Goal: Navigation & Orientation: Find specific page/section

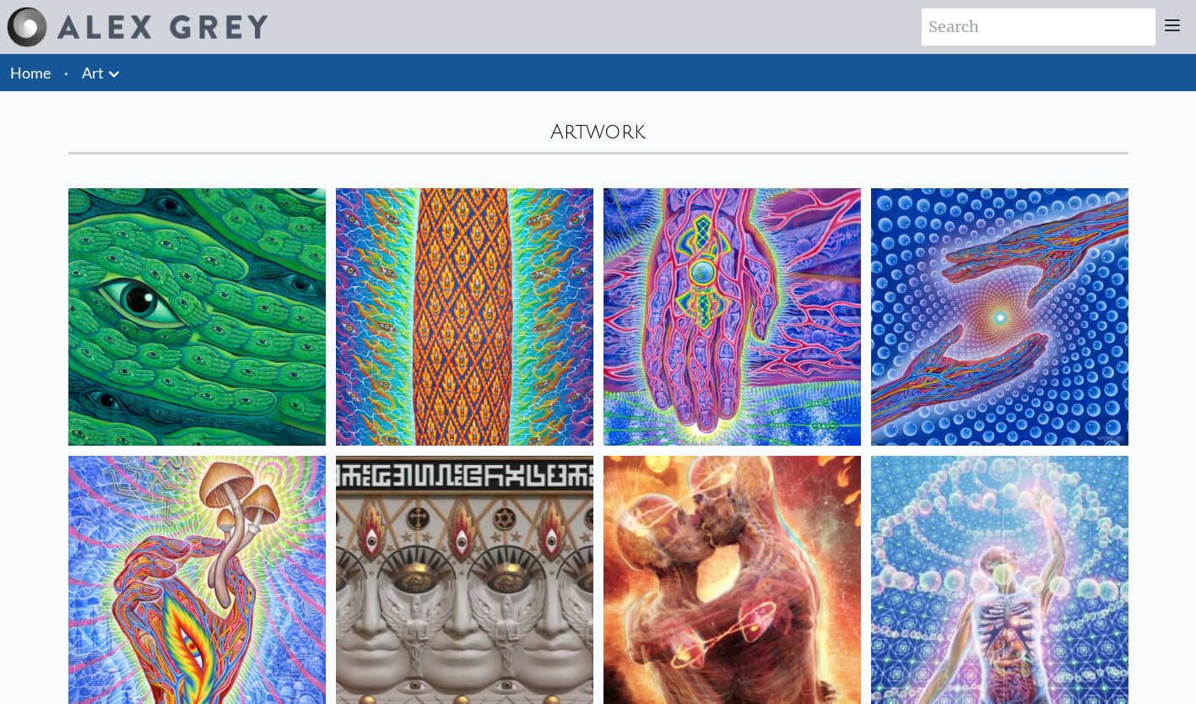
click at [113, 74] on icon at bounding box center [114, 74] width 20 height 20
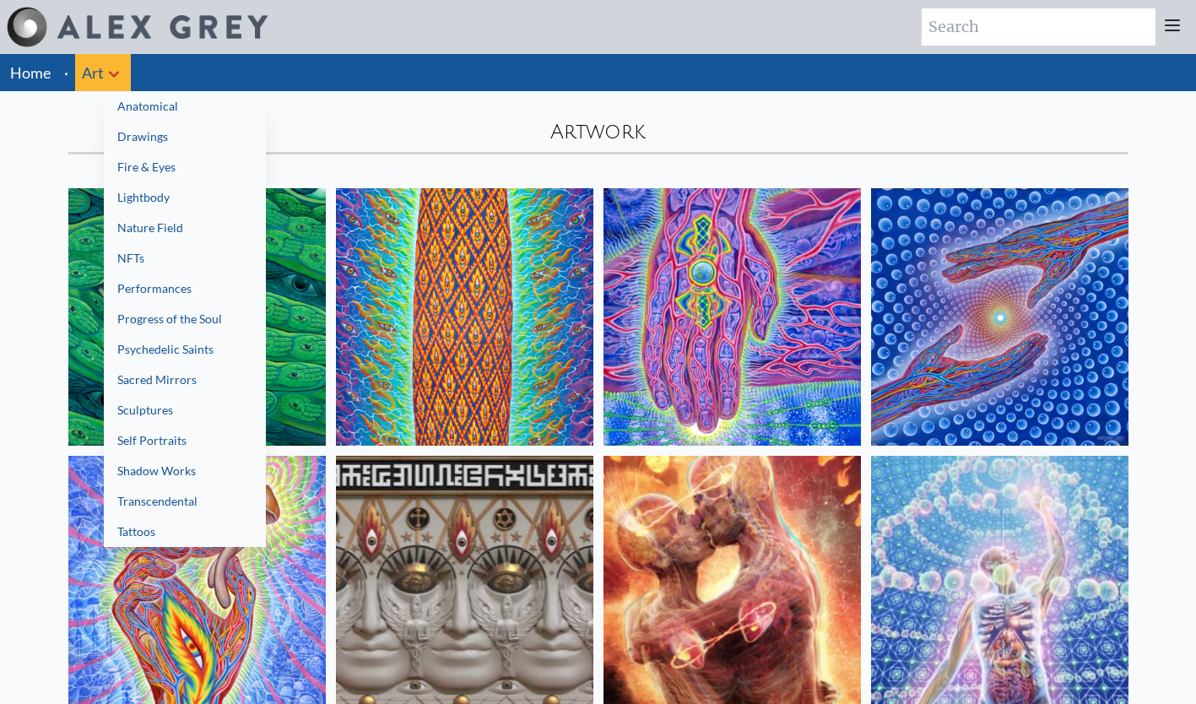
click at [132, 387] on link "Sacred Mirrors" at bounding box center [185, 380] width 162 height 30
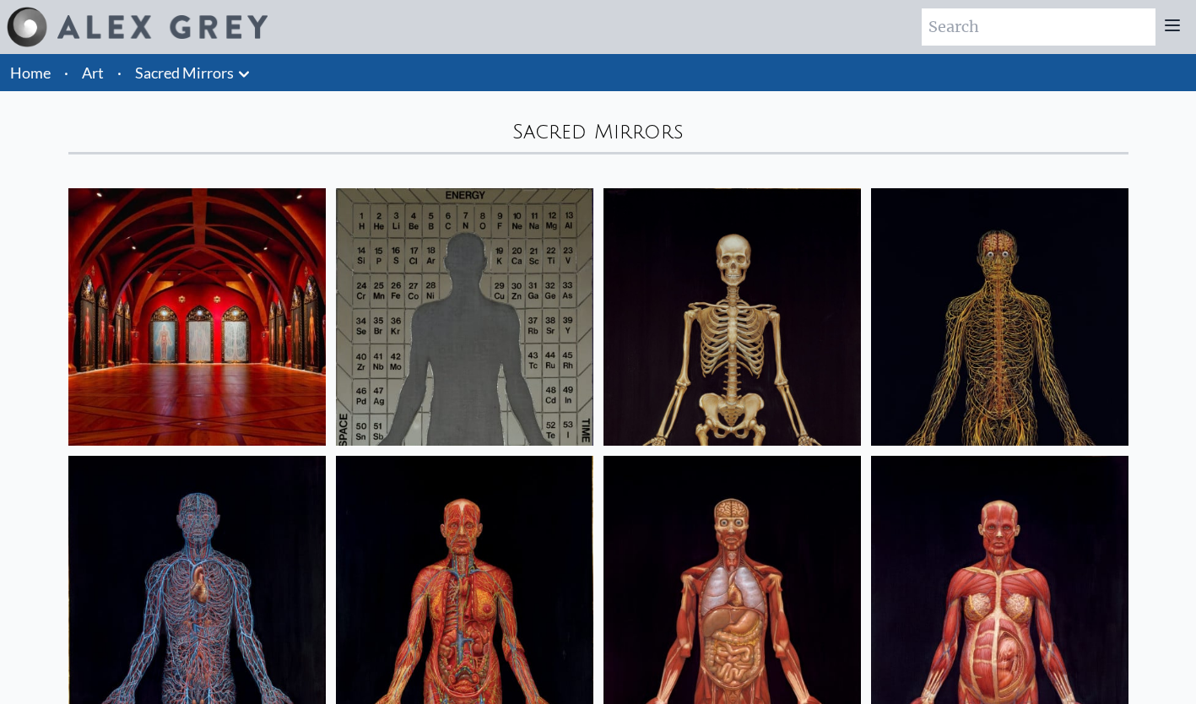
click at [244, 74] on icon at bounding box center [244, 74] width 20 height 20
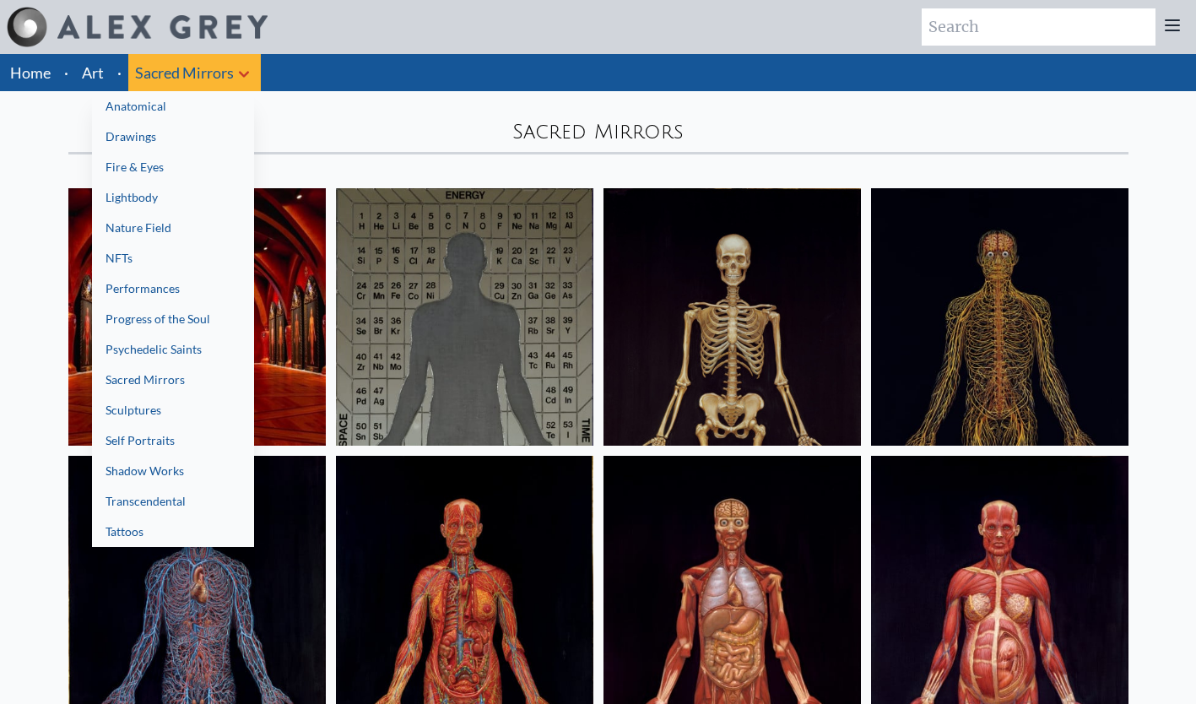
click at [119, 503] on link "Transcendental" at bounding box center [173, 501] width 162 height 30
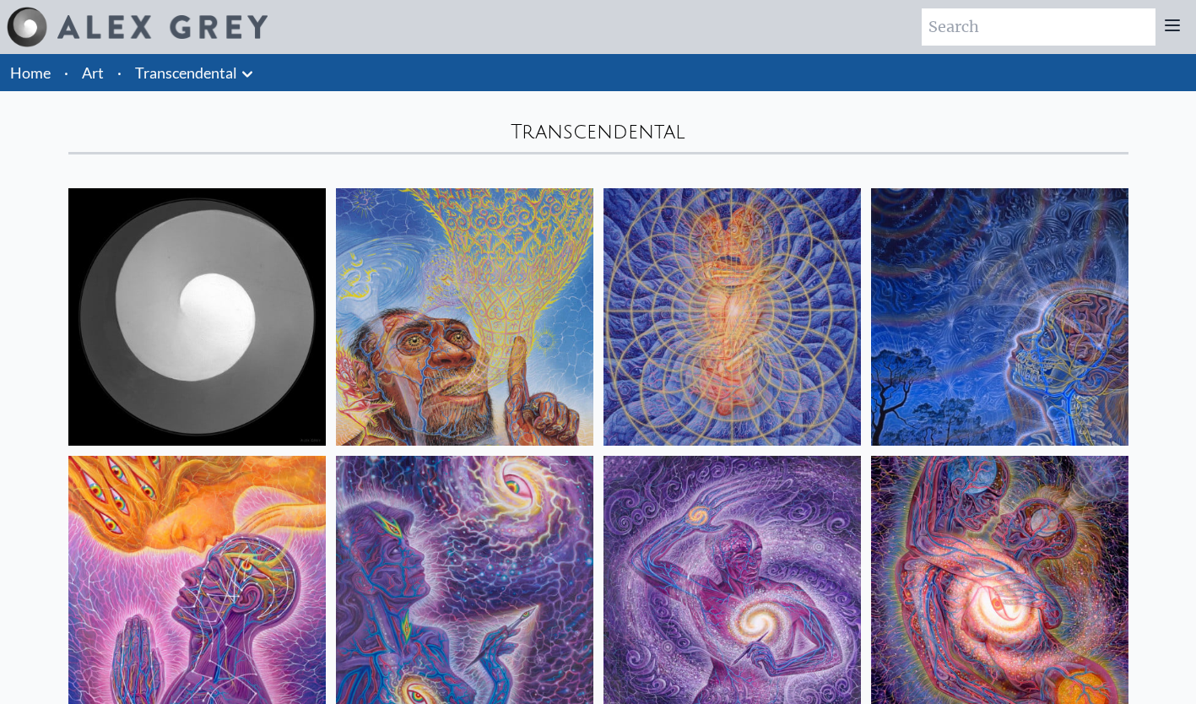
click at [492, 343] on img at bounding box center [464, 316] width 257 height 257
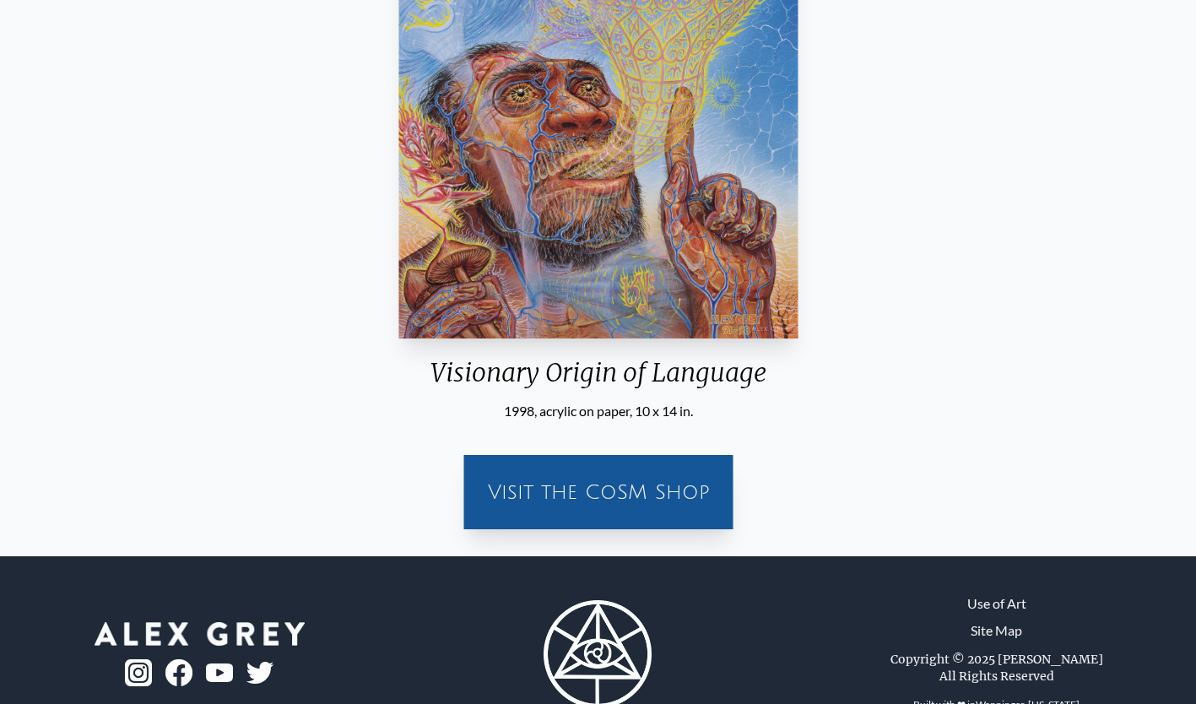
scroll to position [388, 0]
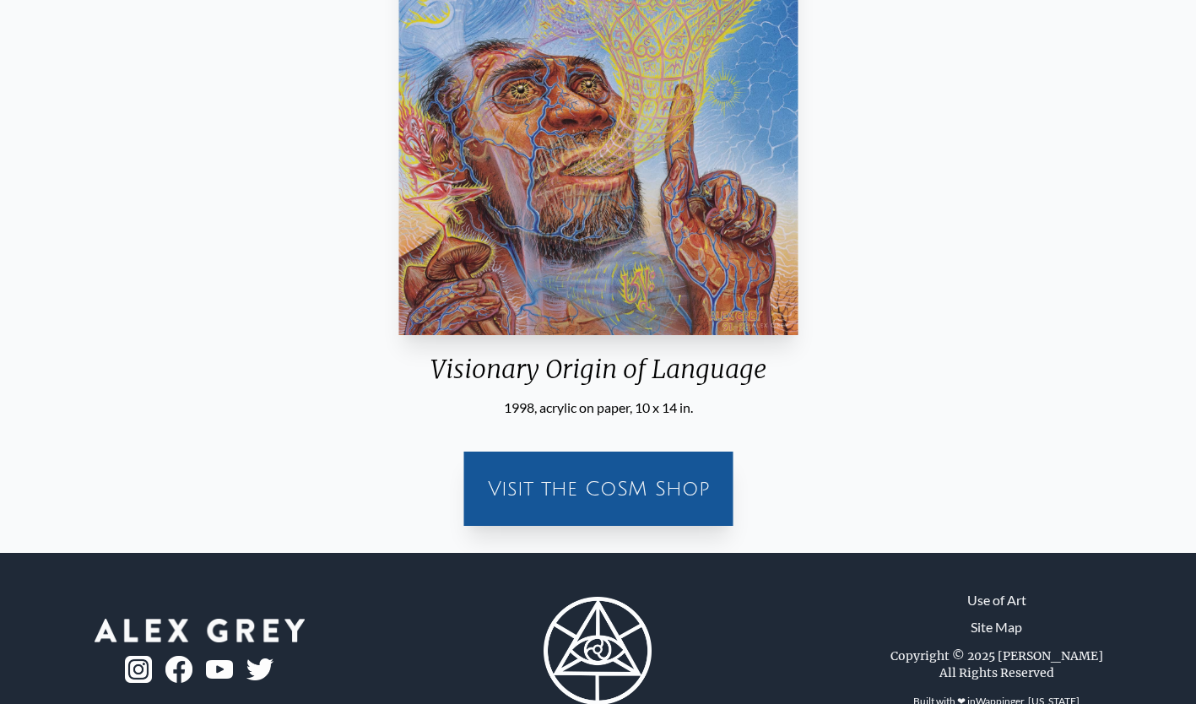
click at [659, 515] on div "Visit the CoSM Shop" at bounding box center [598, 489] width 249 height 54
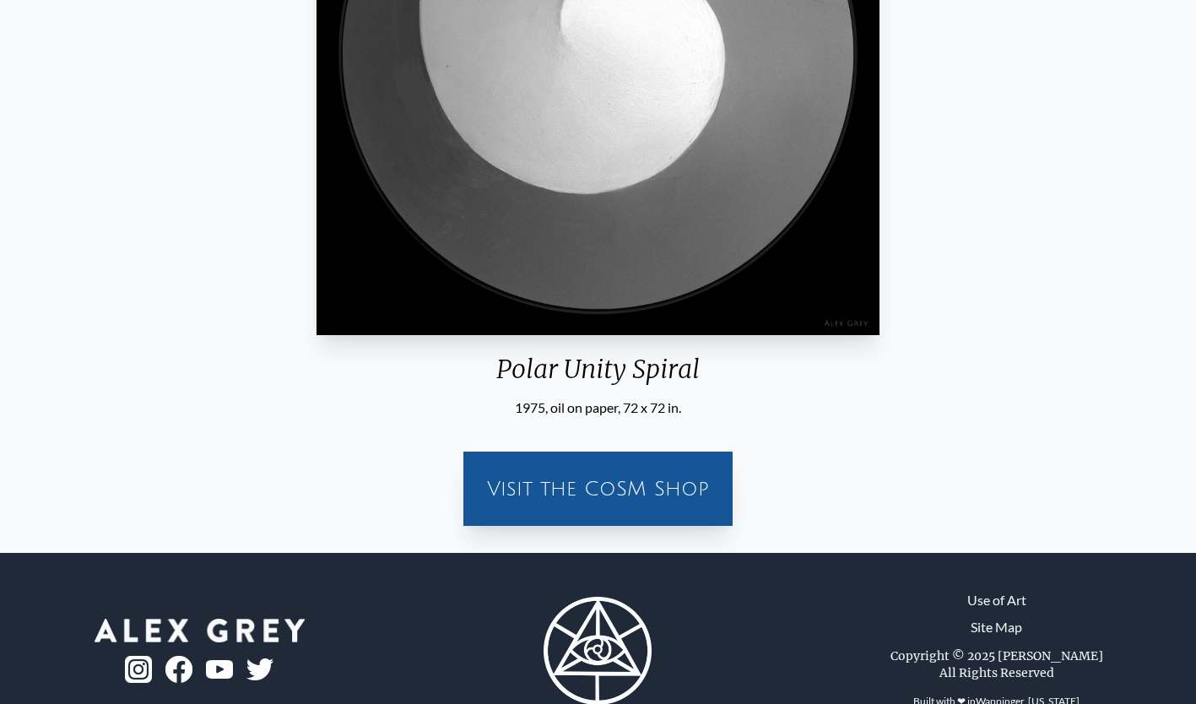
click at [674, 507] on div "Visit the CoSM Shop" at bounding box center [597, 489] width 249 height 54
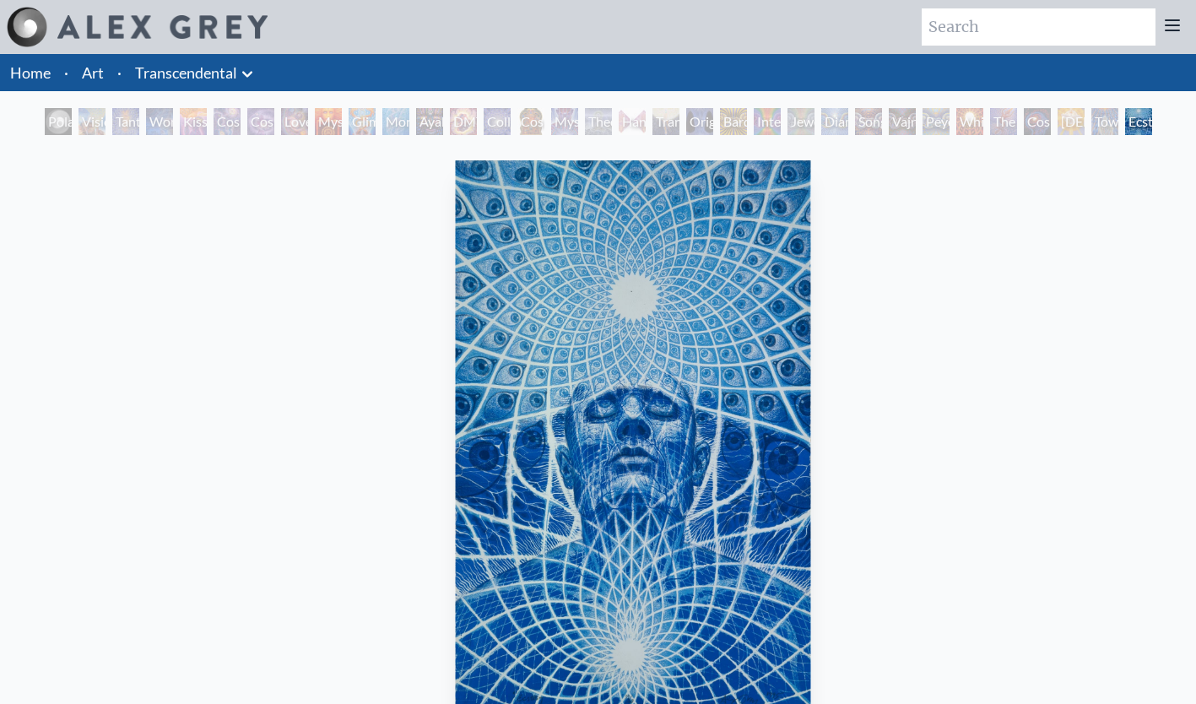
click at [1165, 29] on icon at bounding box center [1172, 25] width 20 height 20
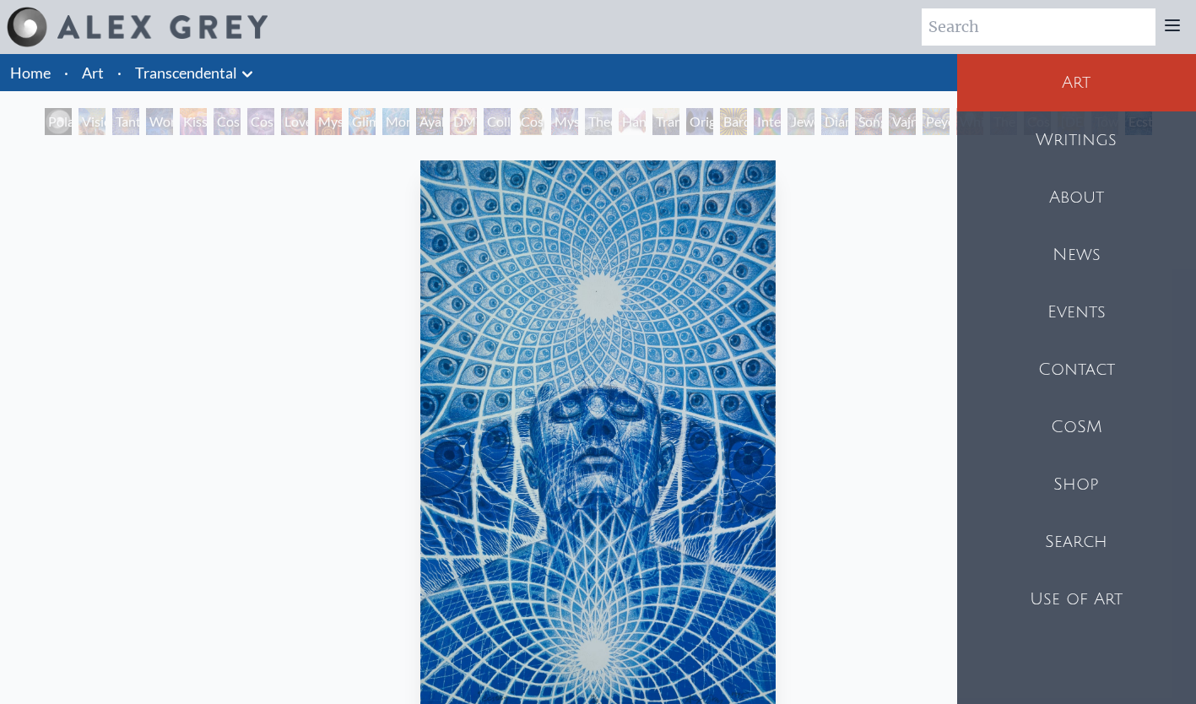
click at [1086, 493] on div "Shop" at bounding box center [1076, 484] width 239 height 57
click at [1085, 486] on div "Shop" at bounding box center [1076, 484] width 239 height 57
click at [1087, 268] on div "News" at bounding box center [1076, 254] width 239 height 57
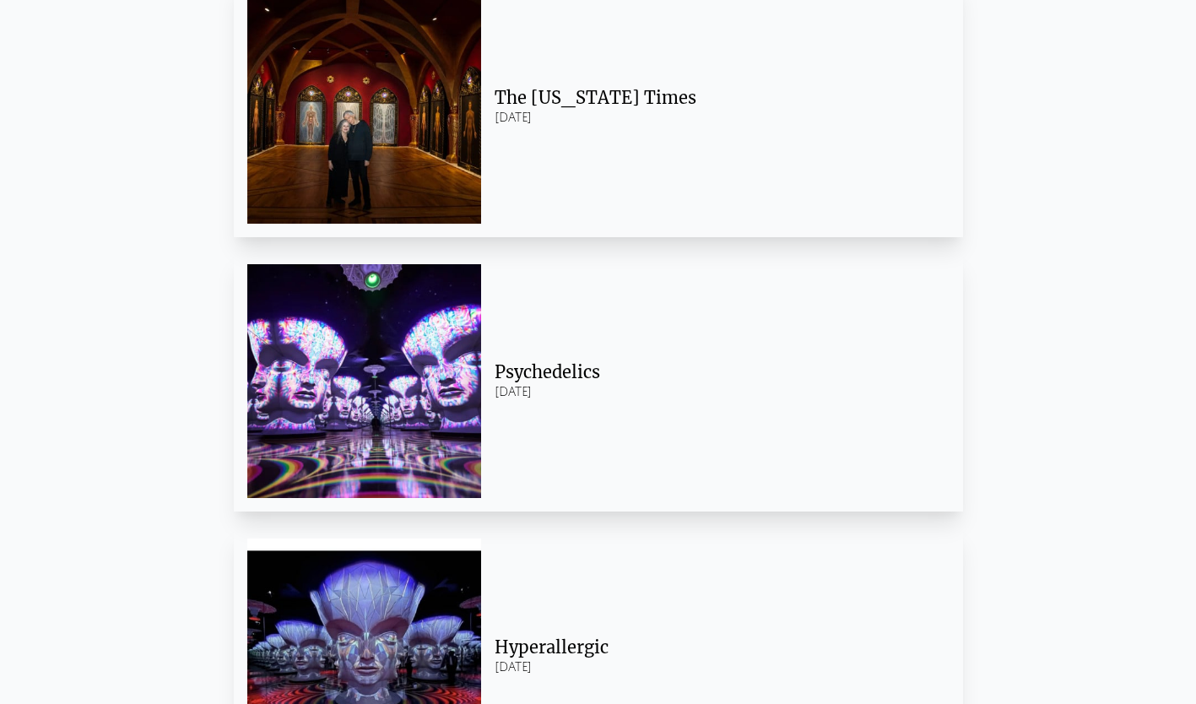
scroll to position [444, 0]
